Goal: Transaction & Acquisition: Download file/media

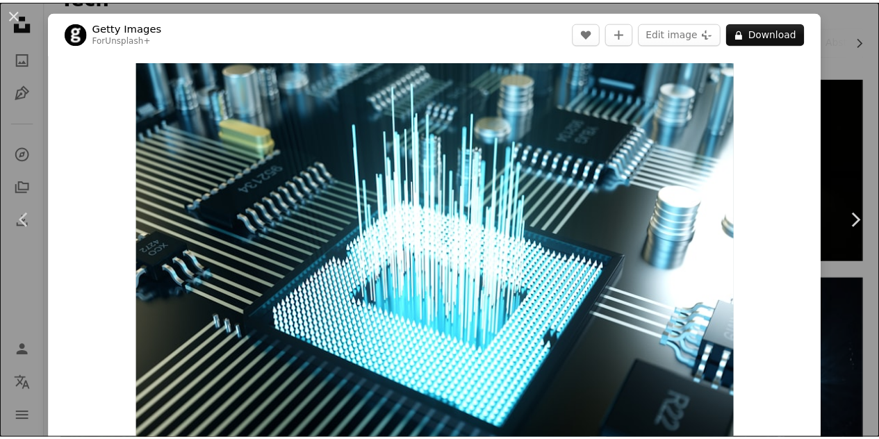
scroll to position [113, 0]
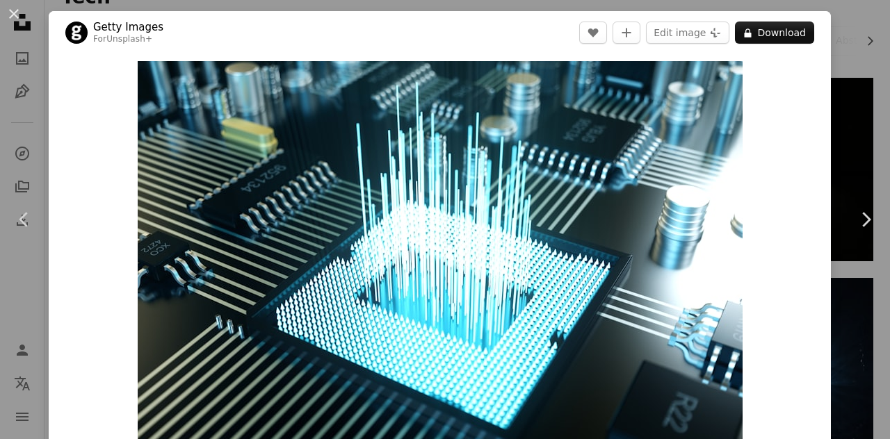
click at [852, 92] on div "An X shape Chevron left Chevron right Getty Images For Unsplash+ A heart A plus…" at bounding box center [445, 219] width 890 height 439
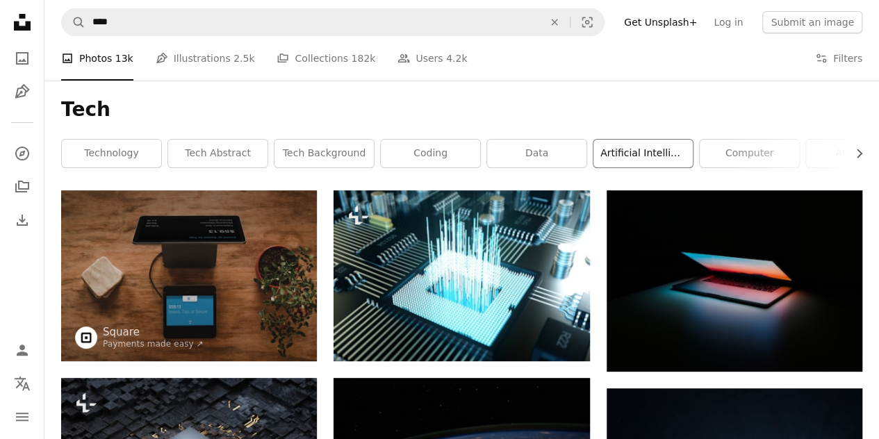
click at [652, 145] on link "artificial intelligence" at bounding box center [643, 154] width 99 height 28
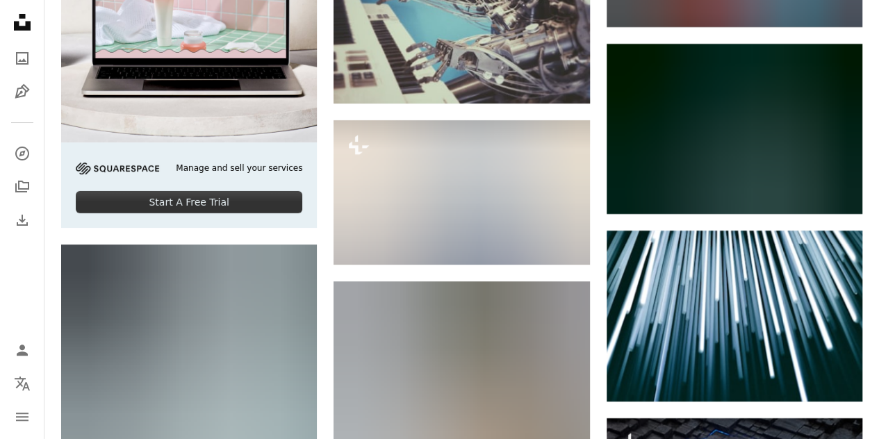
scroll to position [2594, 0]
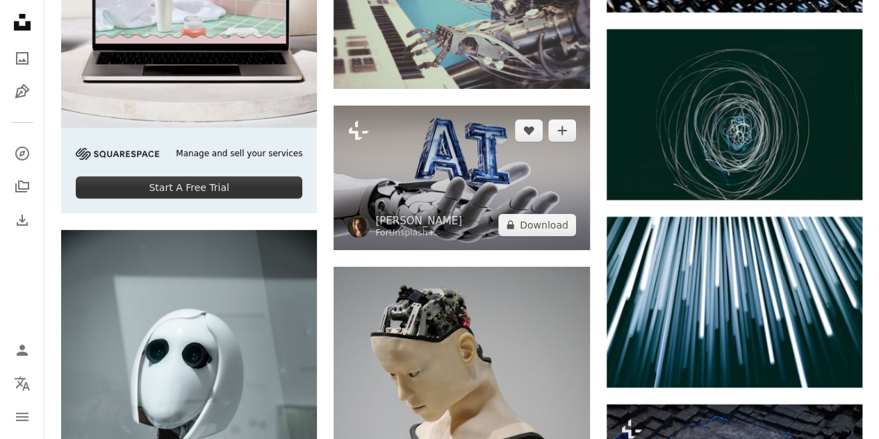
click at [509, 158] on img at bounding box center [462, 178] width 256 height 144
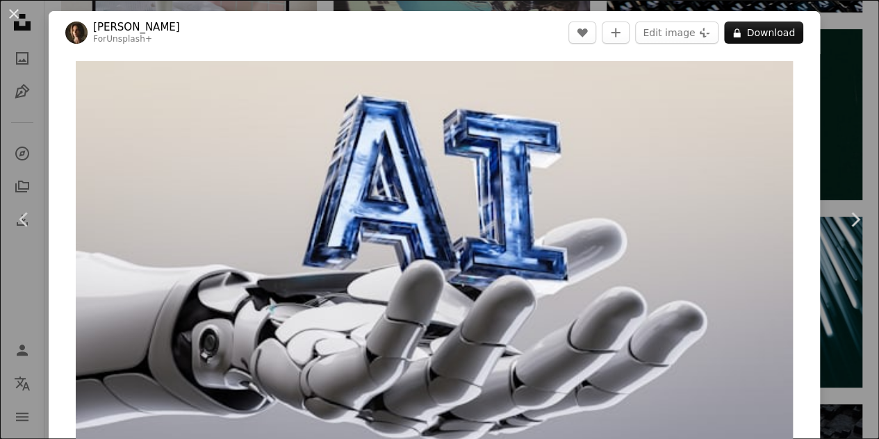
drag, startPoint x: 882, startPoint y: 101, endPoint x: 849, endPoint y: 85, distance: 36.1
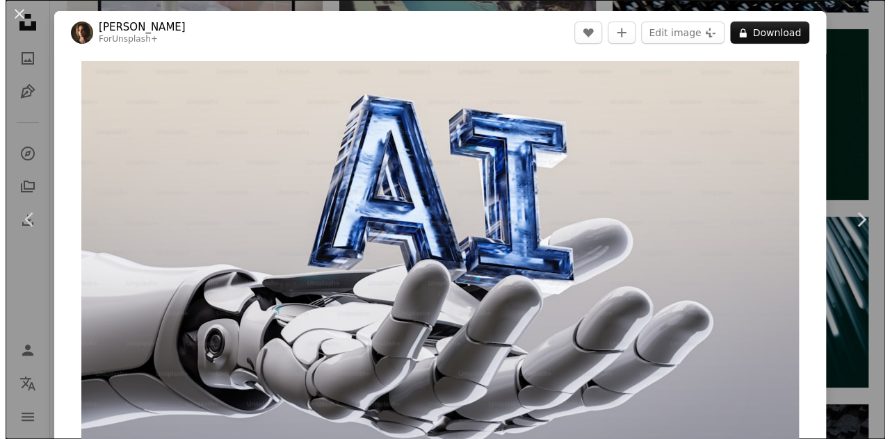
scroll to position [2760, 0]
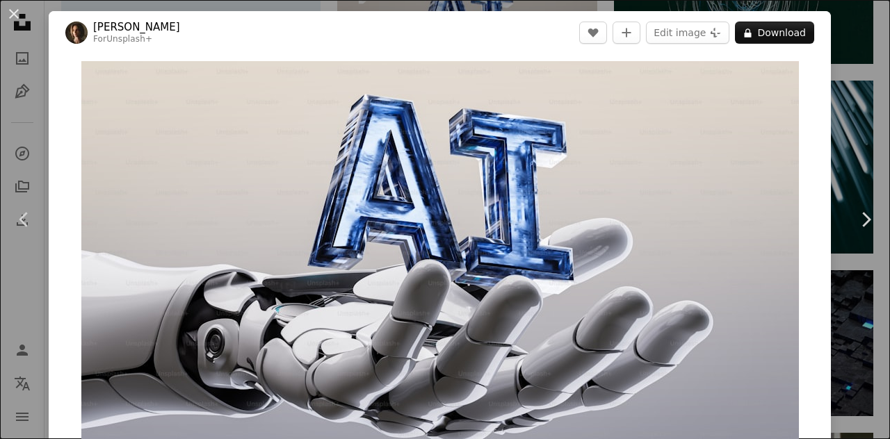
click at [844, 55] on div "An X shape Chevron left Chevron right [PERSON_NAME] For Unsplash+ A heart A plu…" at bounding box center [445, 219] width 890 height 439
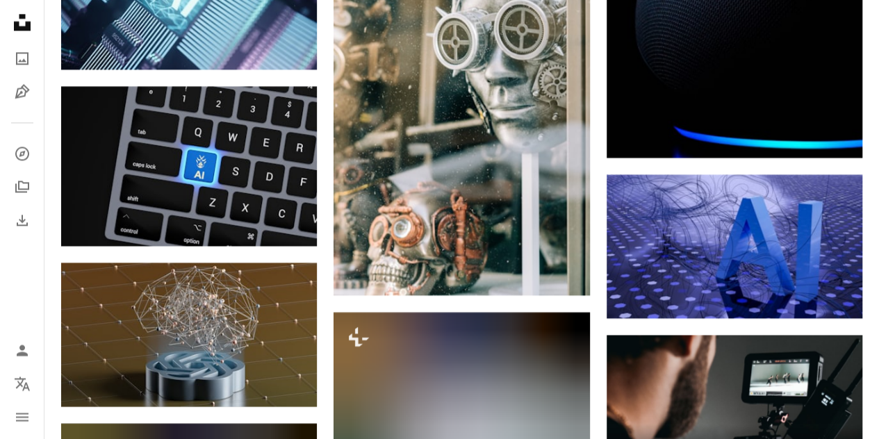
scroll to position [4118, 0]
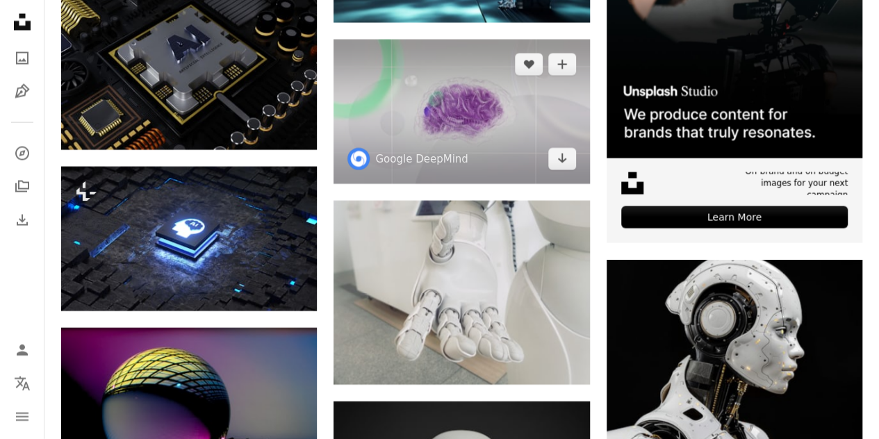
click at [514, 105] on img at bounding box center [462, 112] width 256 height 144
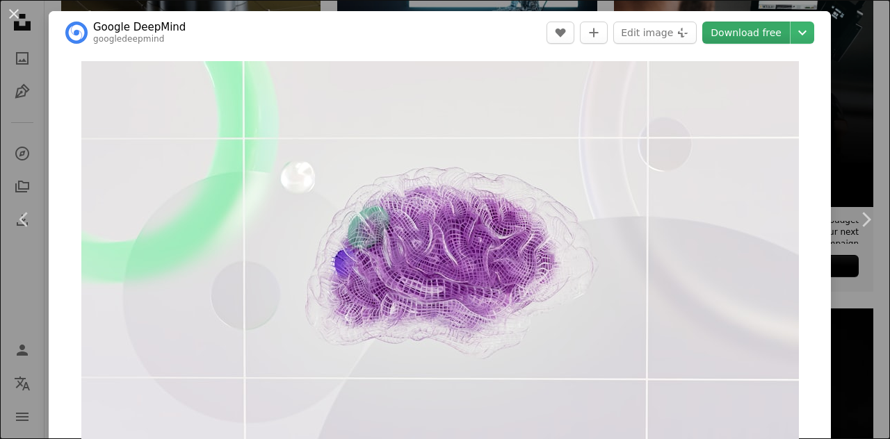
click at [745, 33] on link "Download free" at bounding box center [746, 33] width 88 height 22
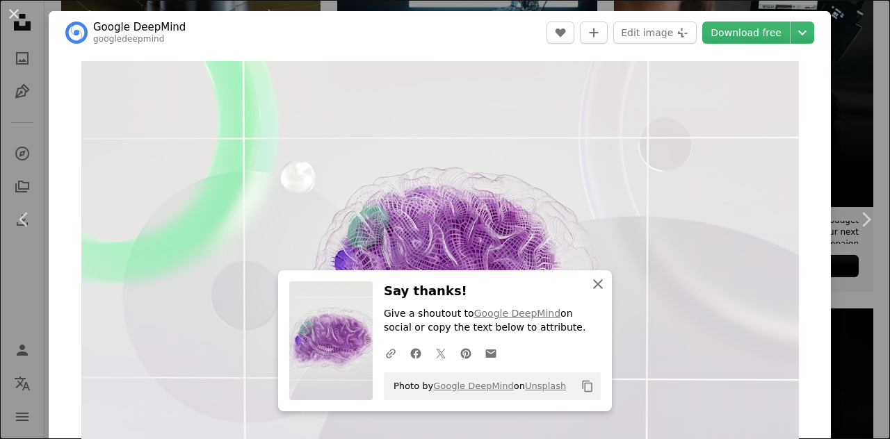
click at [594, 281] on icon "An X shape" at bounding box center [597, 284] width 17 height 17
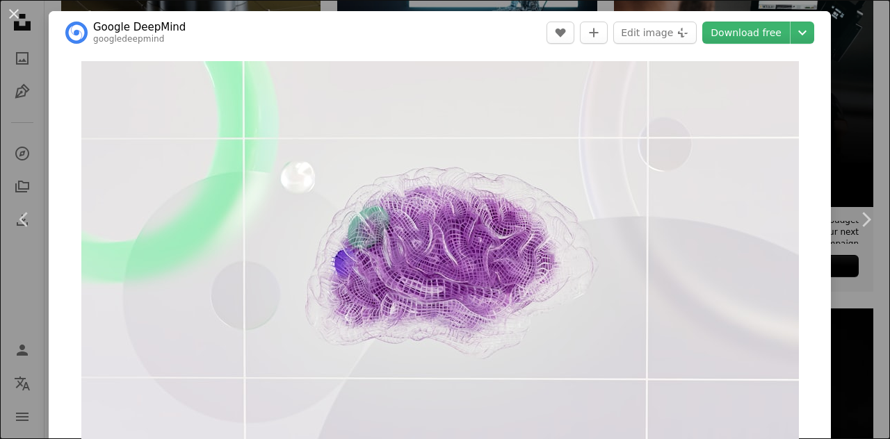
click at [837, 79] on div "An X shape Chevron left Chevron right Google DeepMind googledeepmind A heart A …" at bounding box center [445, 219] width 890 height 439
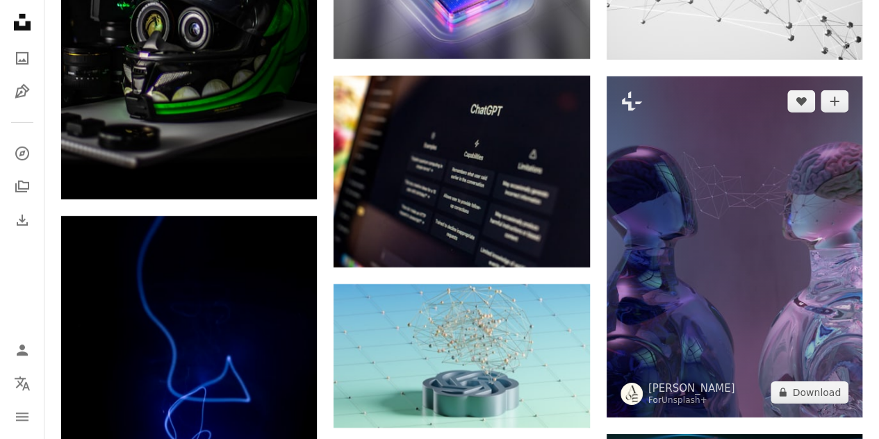
scroll to position [5079, 0]
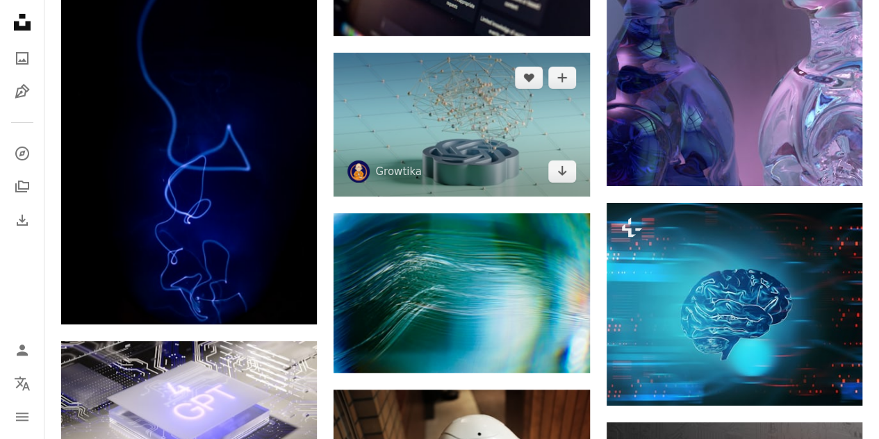
click at [478, 138] on img at bounding box center [462, 125] width 256 height 144
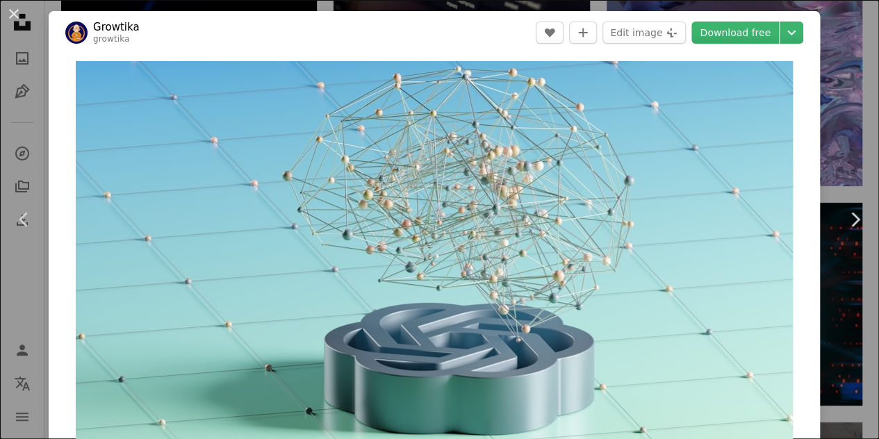
drag, startPoint x: 885, startPoint y: 180, endPoint x: 889, endPoint y: 211, distance: 30.8
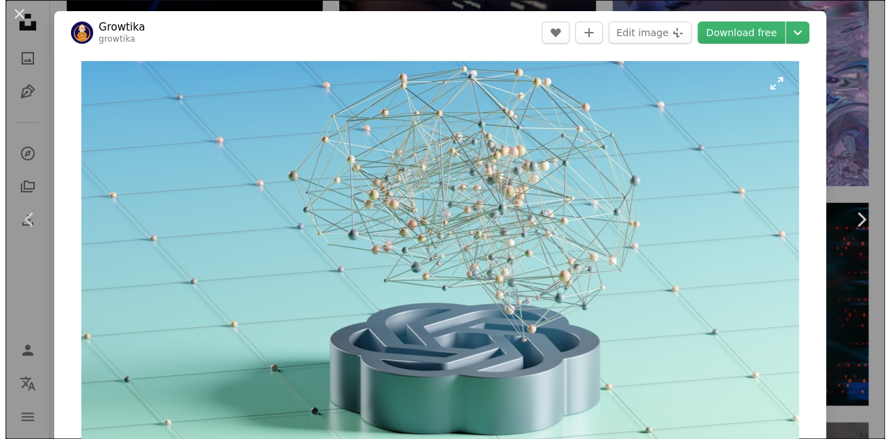
scroll to position [5766, 0]
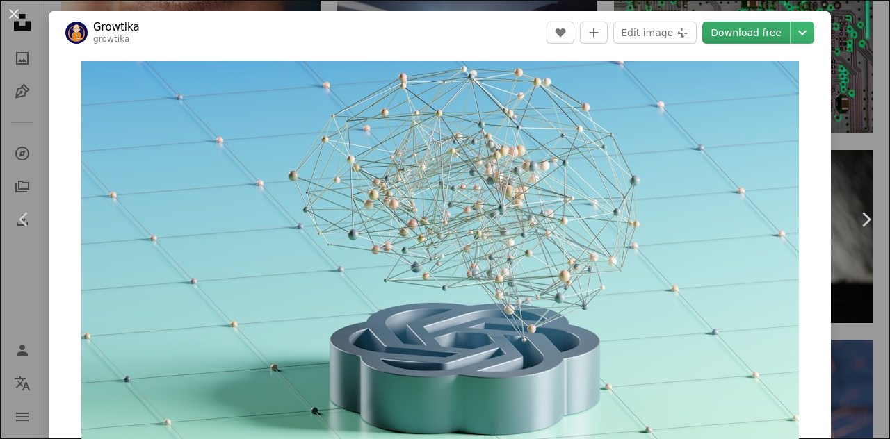
click at [726, 24] on link "Download free" at bounding box center [746, 33] width 88 height 22
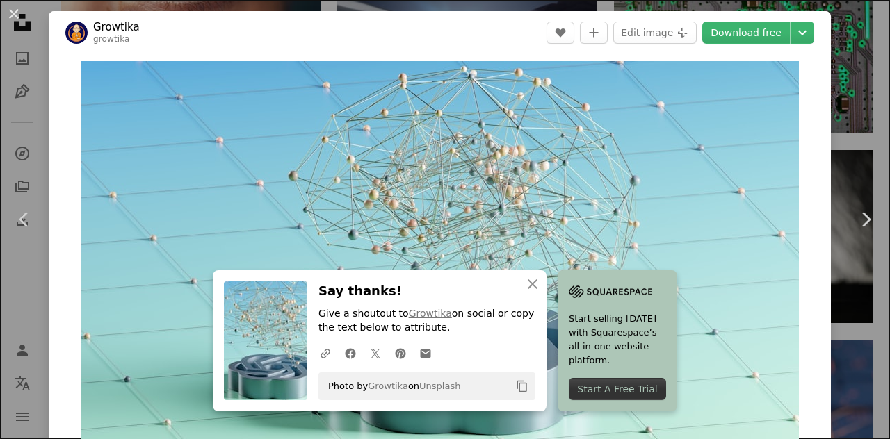
click at [848, 47] on div "An X shape Chevron left Chevron right Growtika growtika A heart A plus sign Edi…" at bounding box center [445, 219] width 890 height 439
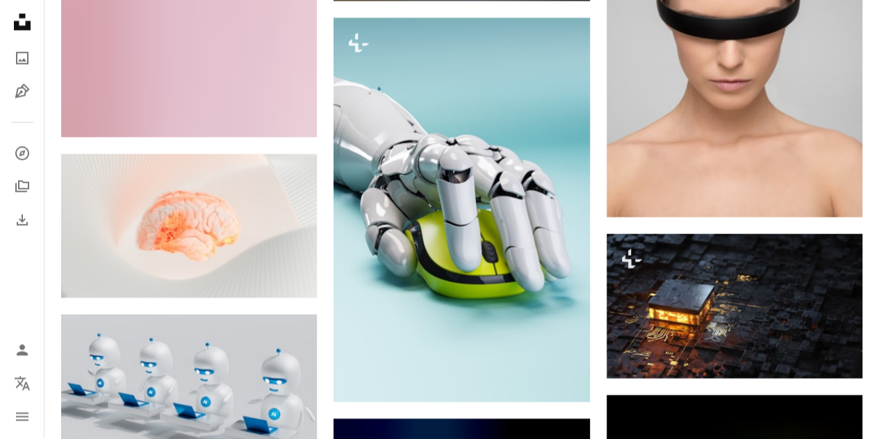
scroll to position [6879, 0]
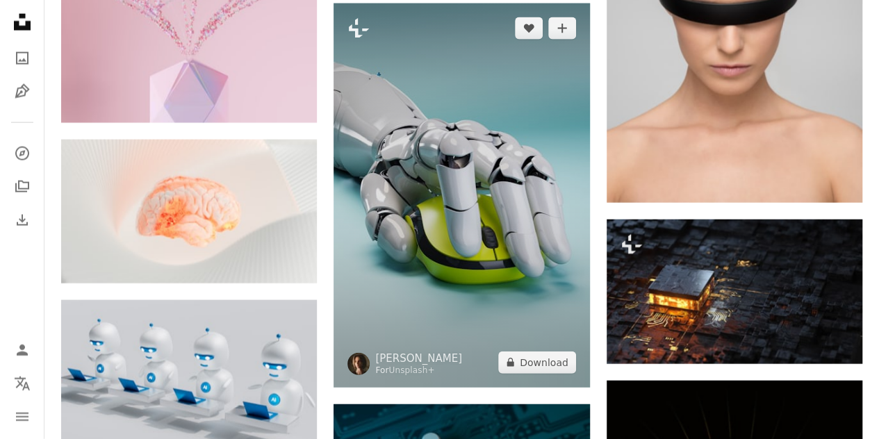
click at [545, 268] on img at bounding box center [462, 195] width 256 height 384
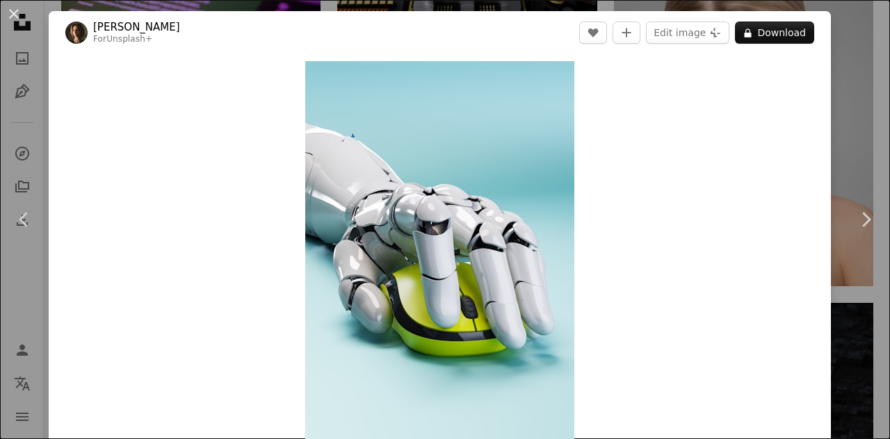
click at [843, 37] on div "An X shape Chevron left Chevron right [PERSON_NAME] For Unsplash+ A heart A plu…" at bounding box center [445, 219] width 890 height 439
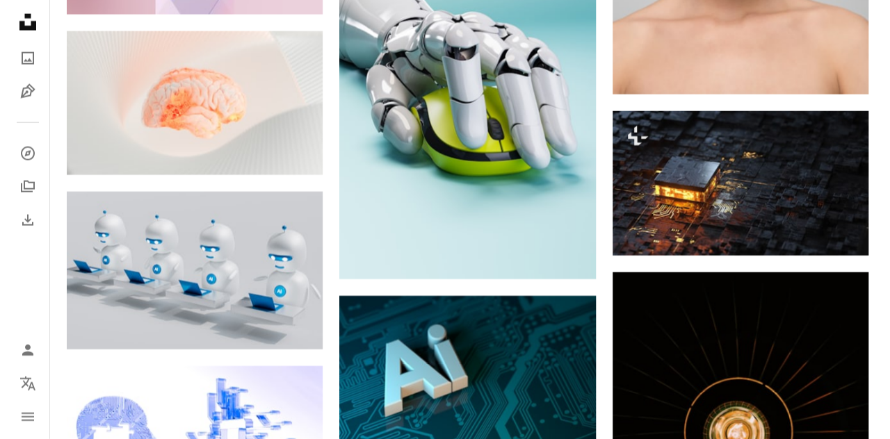
scroll to position [7002, 0]
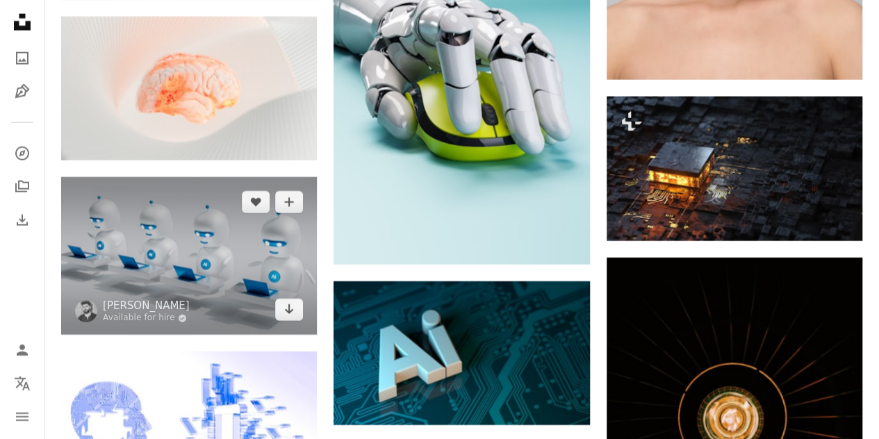
click at [142, 286] on img at bounding box center [189, 256] width 256 height 158
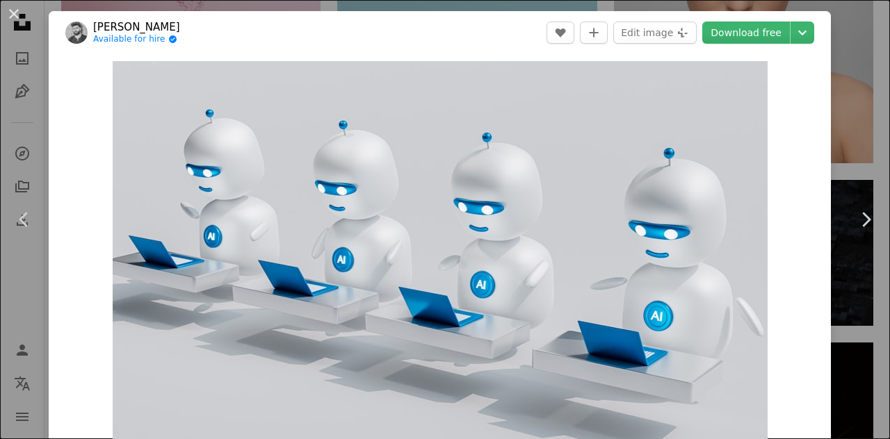
click at [852, 26] on div "An X shape Chevron left Chevron right [PERSON_NAME] Available for hire A checkm…" at bounding box center [445, 219] width 890 height 439
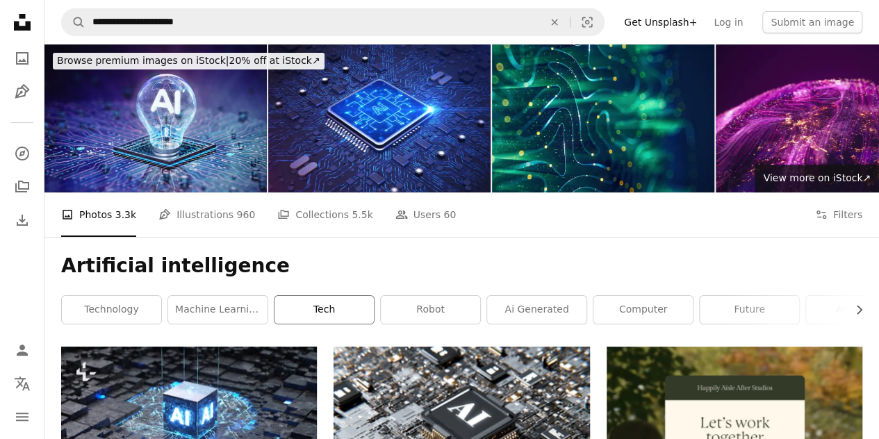
click at [306, 316] on link "tech" at bounding box center [324, 310] width 99 height 28
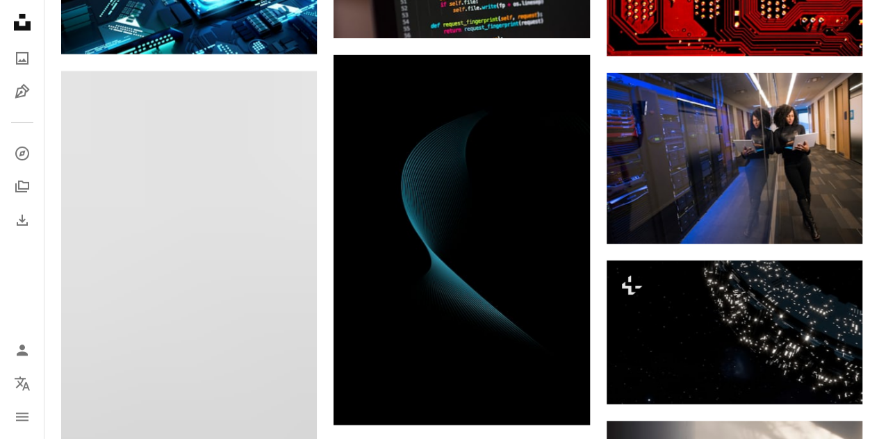
scroll to position [5078, 0]
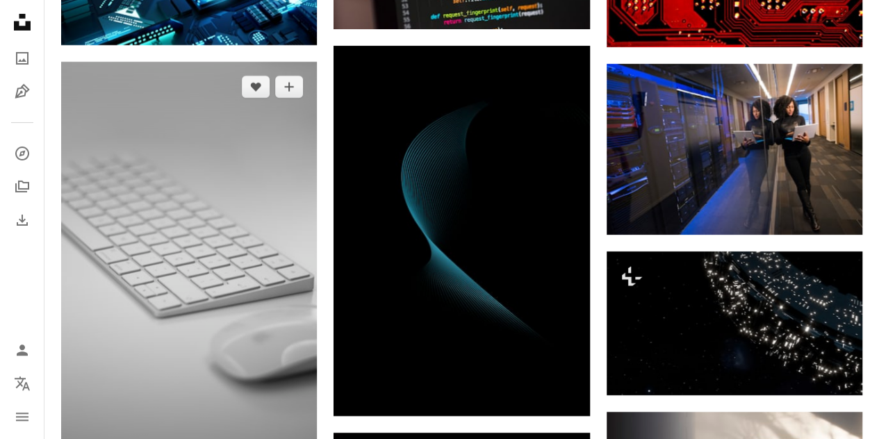
click at [300, 304] on img at bounding box center [189, 274] width 256 height 425
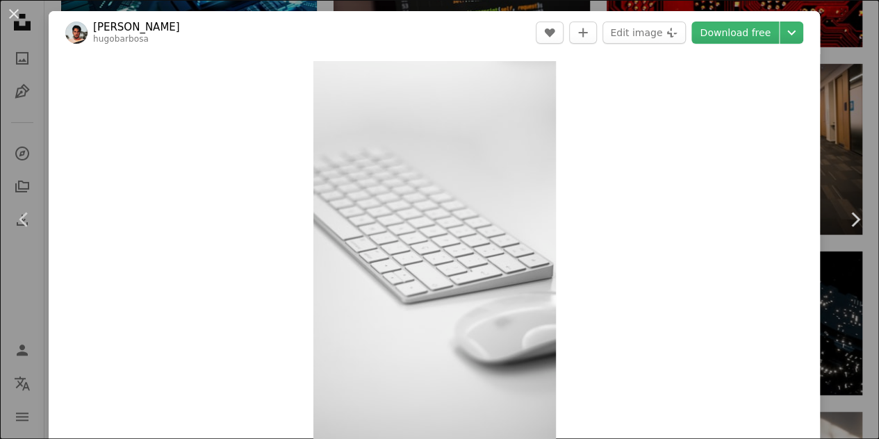
drag, startPoint x: 884, startPoint y: 286, endPoint x: 889, endPoint y: 341, distance: 55.1
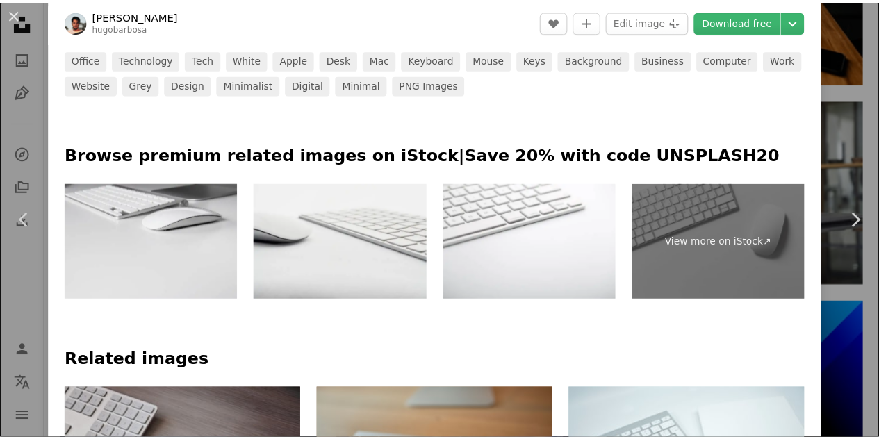
scroll to position [594, 0]
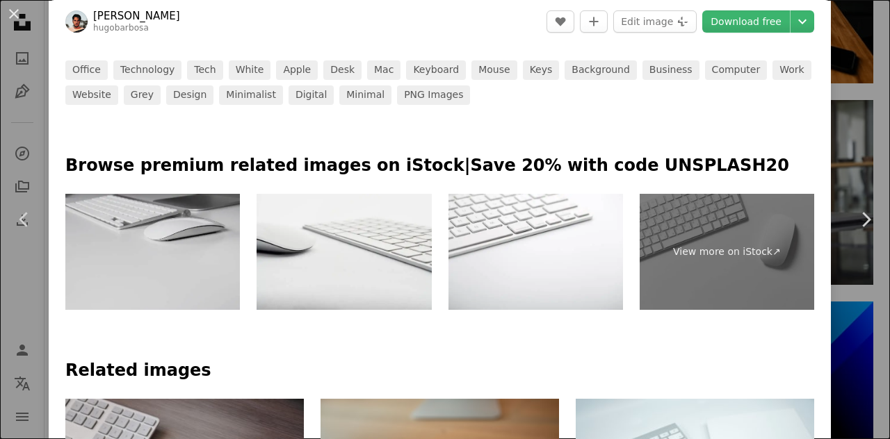
click at [132, 240] on img at bounding box center [152, 252] width 174 height 117
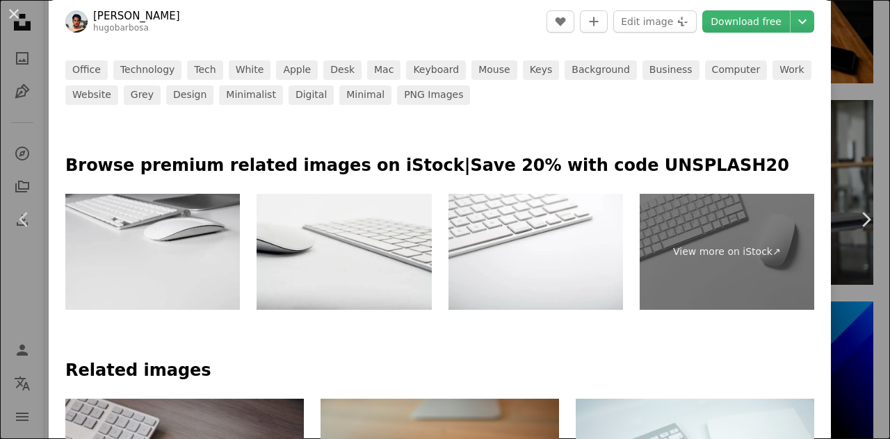
click at [851, 97] on div "An X shape Chevron left Chevron right [PERSON_NAME] hugobarbosa A heart A plus …" at bounding box center [445, 219] width 890 height 439
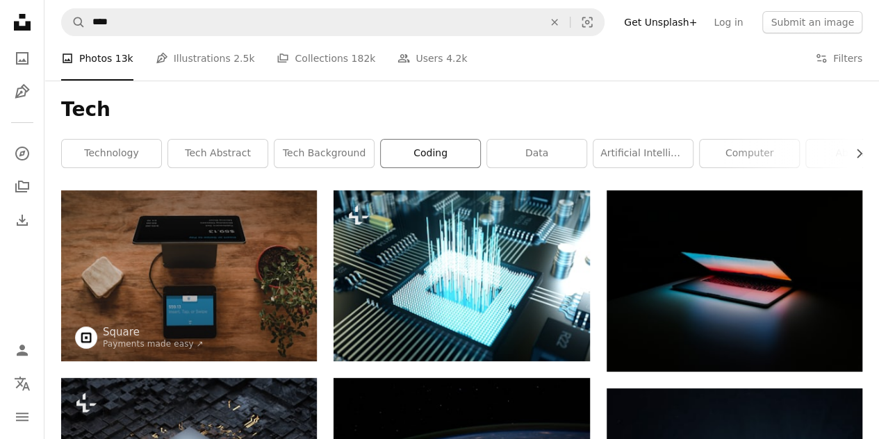
click at [446, 159] on link "coding" at bounding box center [430, 154] width 99 height 28
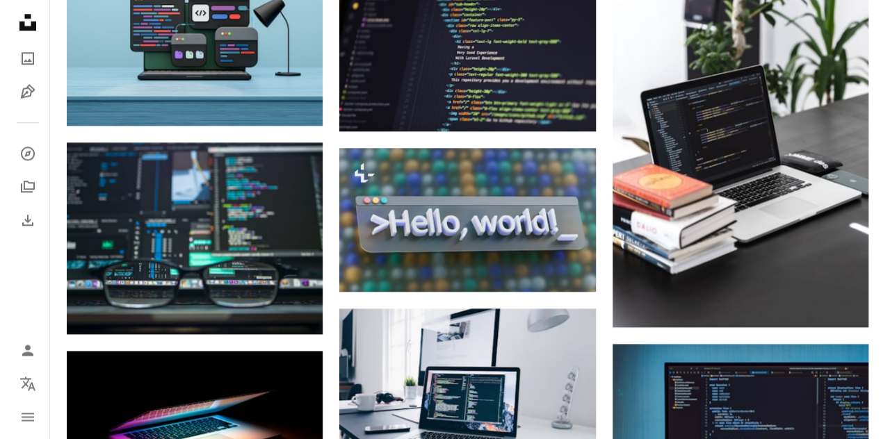
scroll to position [769, 0]
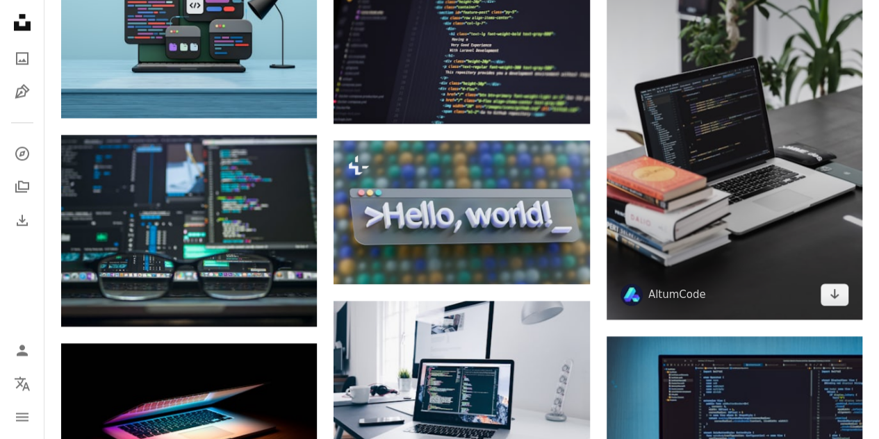
click at [790, 270] on img at bounding box center [735, 127] width 256 height 384
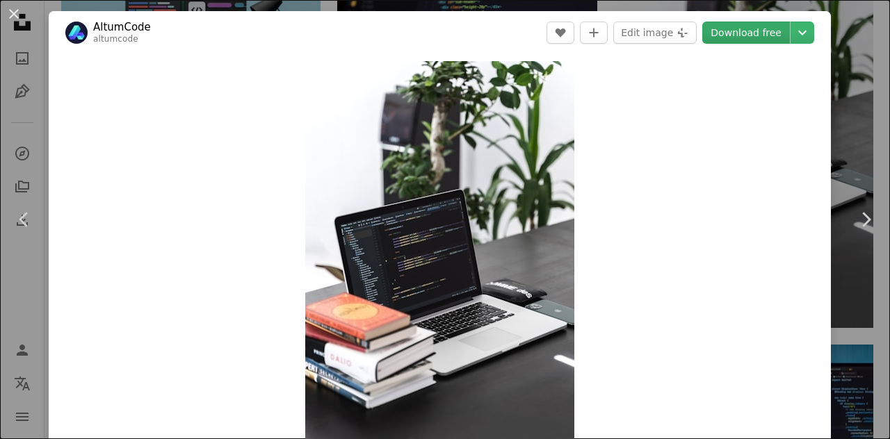
click at [756, 28] on link "Download free" at bounding box center [746, 33] width 88 height 22
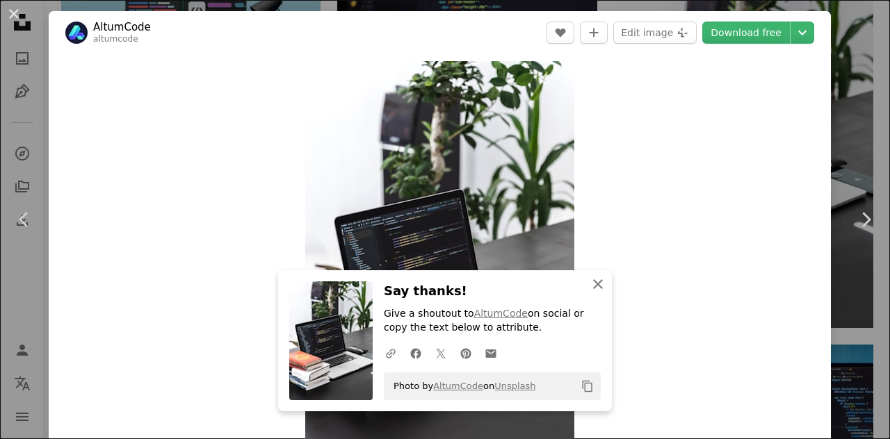
click at [594, 279] on icon "An X shape" at bounding box center [597, 284] width 17 height 17
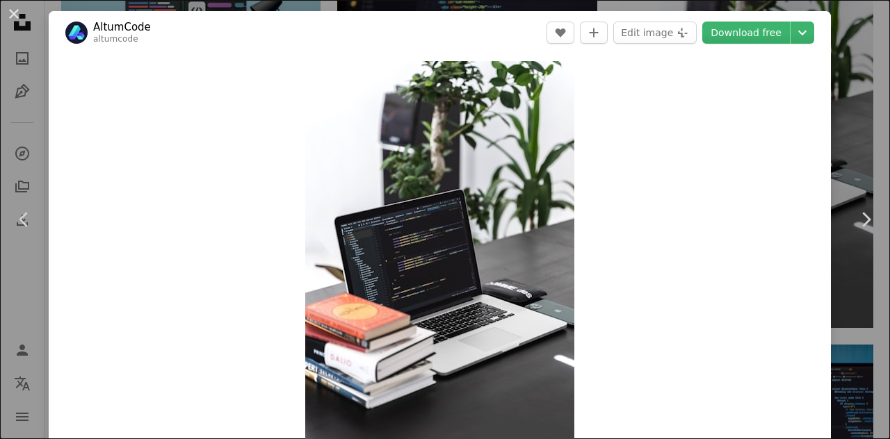
click at [849, 13] on div "An X shape Chevron left Chevron right AltumCode altumcode A heart A plus sign E…" at bounding box center [445, 219] width 890 height 439
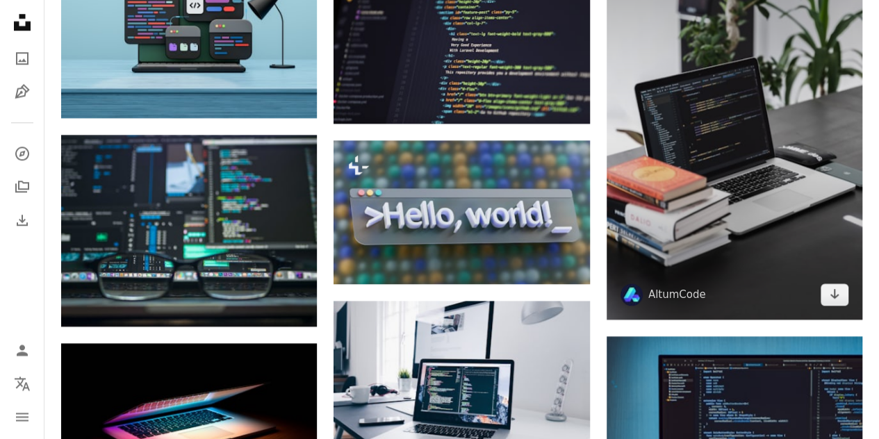
click at [849, 13] on img at bounding box center [735, 127] width 256 height 384
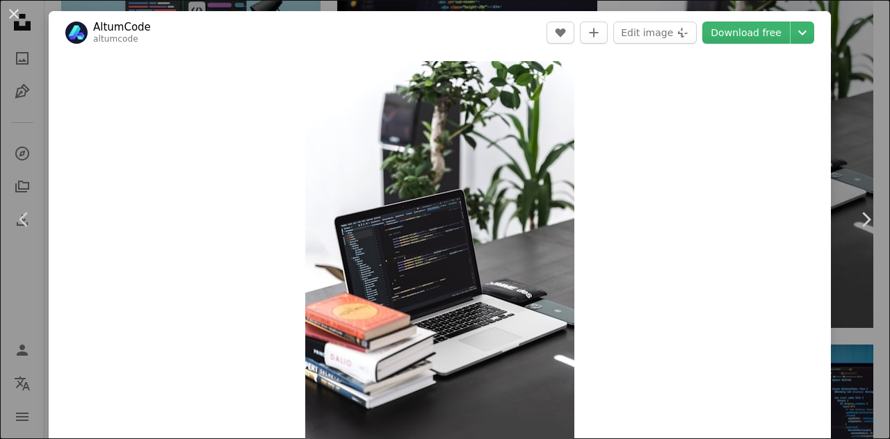
click at [841, 28] on div "An X shape Chevron left Chevron right AltumCode altumcode A heart A plus sign E…" at bounding box center [445, 219] width 890 height 439
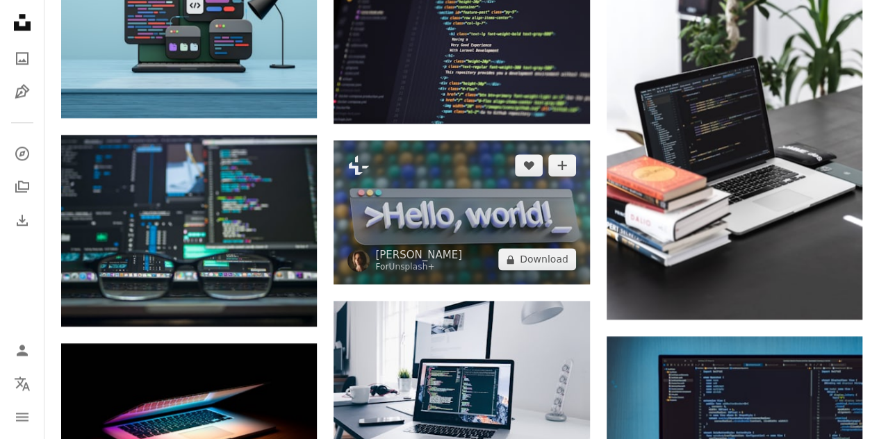
click at [485, 208] on img at bounding box center [462, 212] width 256 height 144
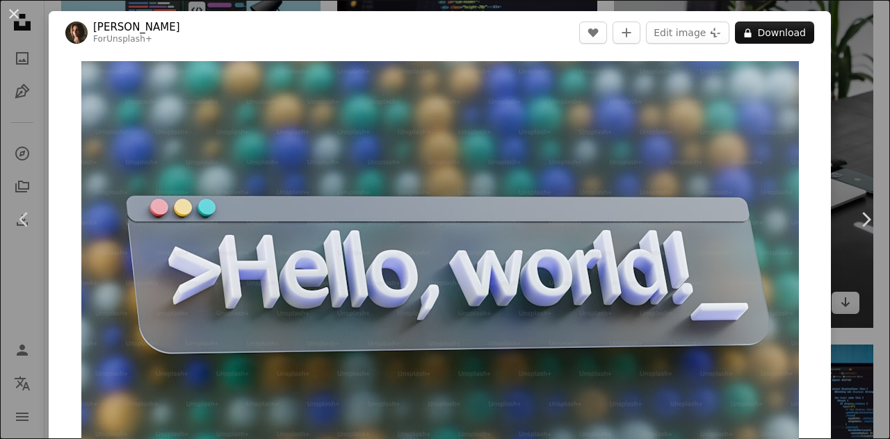
click at [830, 34] on div "An X shape Chevron left Chevron right [PERSON_NAME] For Unsplash+ A heart A plu…" at bounding box center [445, 219] width 890 height 439
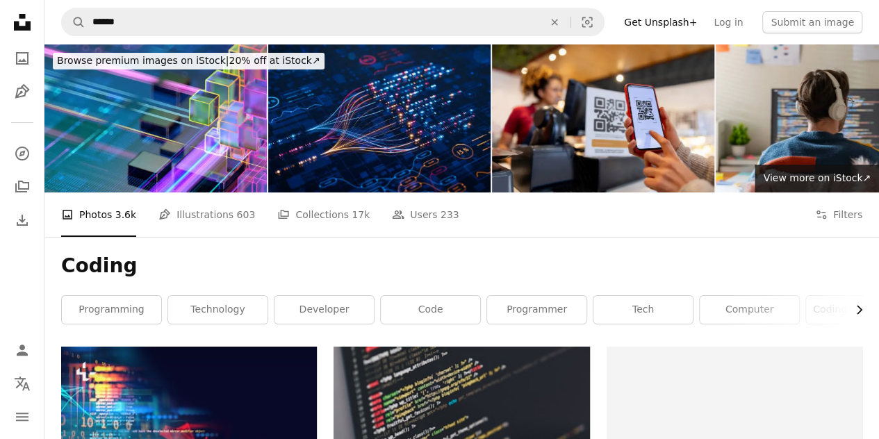
click at [861, 311] on icon "button" at bounding box center [860, 310] width 6 height 9
click at [861, 310] on icon "button" at bounding box center [860, 310] width 6 height 9
click at [468, 304] on link "coding wallpaper" at bounding box center [438, 310] width 99 height 28
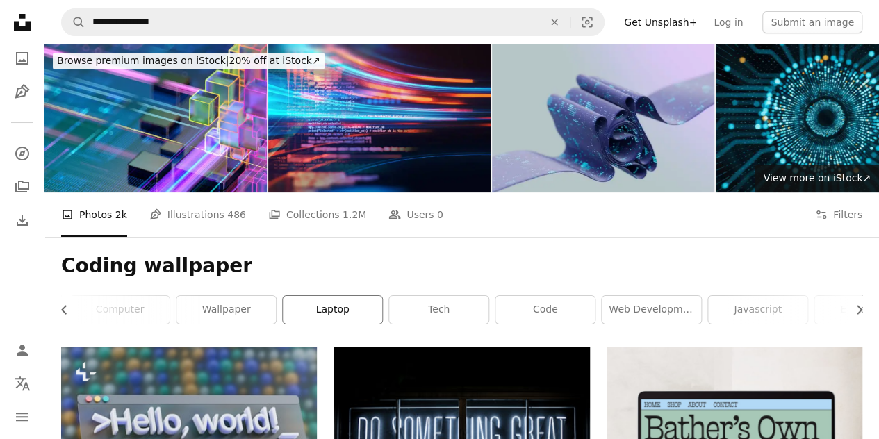
click at [329, 304] on link "laptop" at bounding box center [332, 310] width 99 height 28
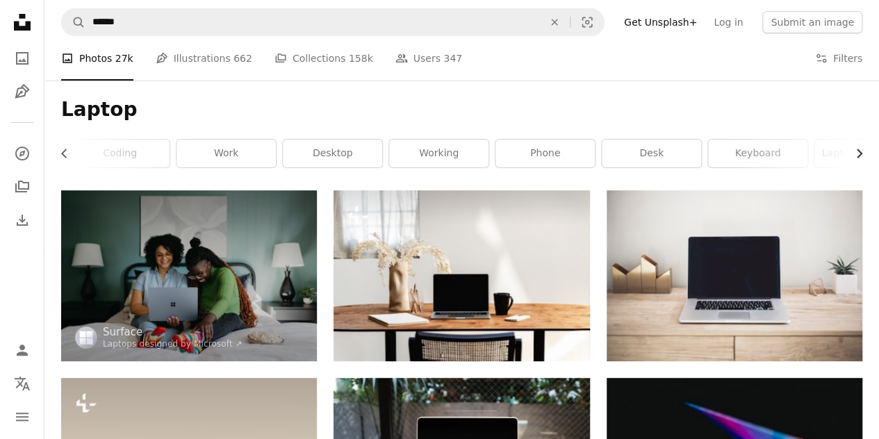
click at [860, 151] on icon "Chevron right" at bounding box center [859, 154] width 14 height 14
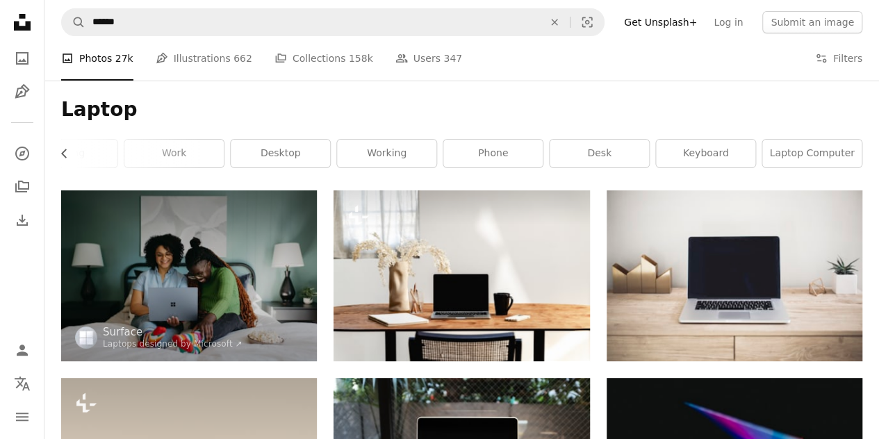
click at [861, 151] on link "laptop computer" at bounding box center [811, 154] width 99 height 28
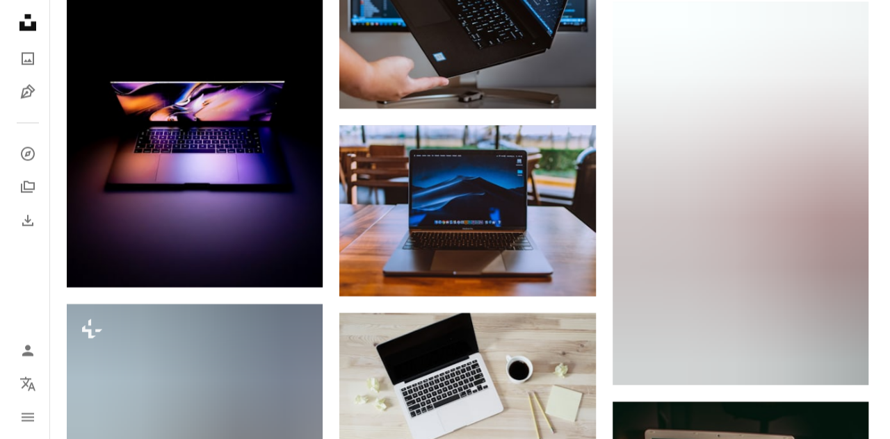
scroll to position [1036, 0]
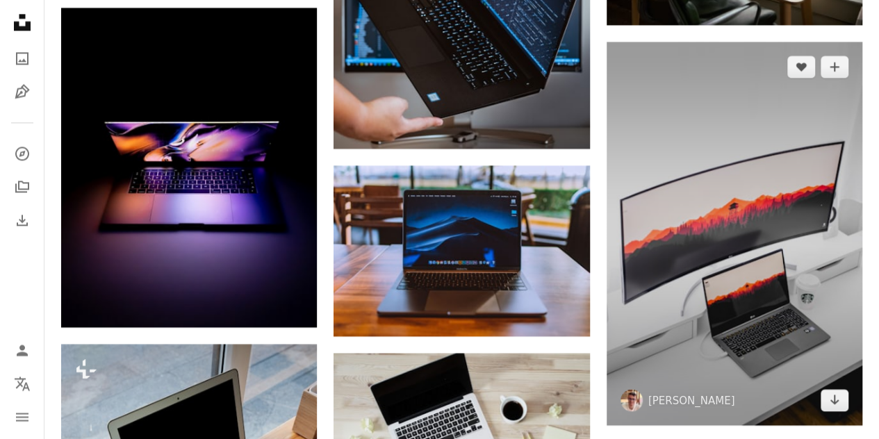
click at [791, 281] on img at bounding box center [735, 234] width 256 height 384
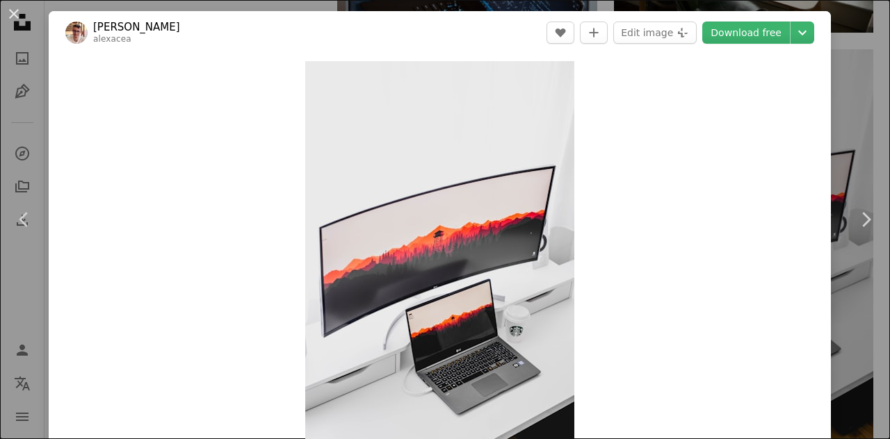
click at [856, 7] on div "An X shape Chevron left Chevron right [PERSON_NAME] alexacea A heart A plus sig…" at bounding box center [445, 219] width 890 height 439
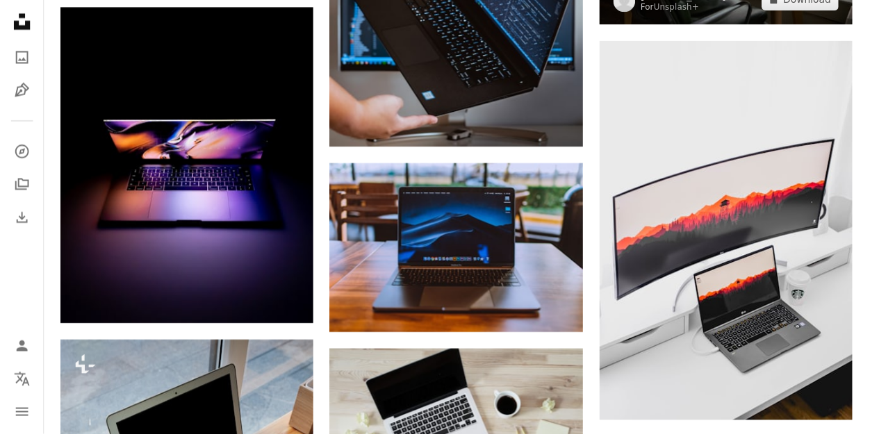
scroll to position [0, 459]
